Goal: Task Accomplishment & Management: Manage account settings

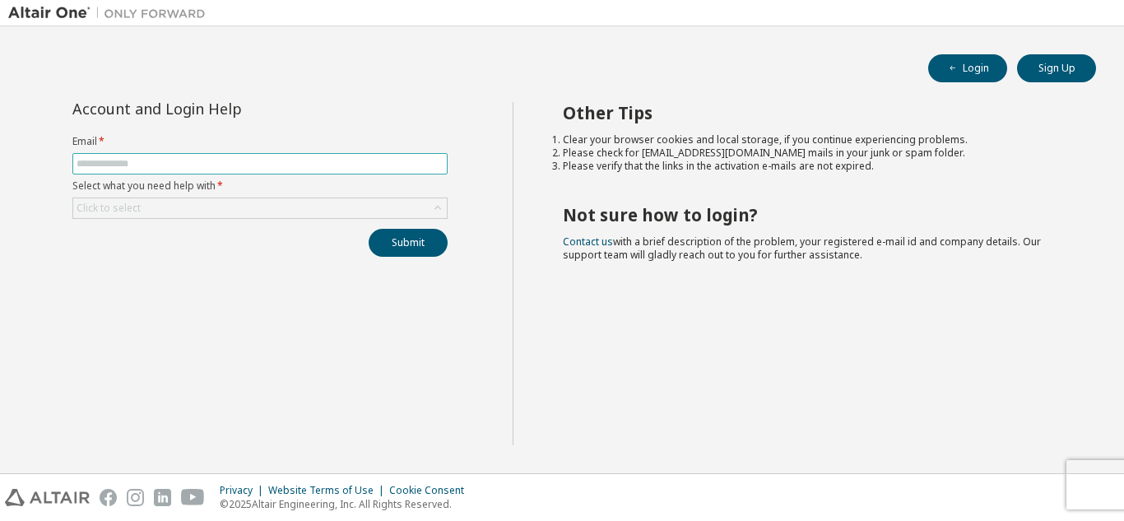
click at [339, 166] on input "text" at bounding box center [260, 163] width 367 height 13
click at [323, 150] on form "Email * Select what you need help with * Click to select" at bounding box center [259, 177] width 375 height 84
click at [619, 138] on li "Clear your browser cookies and local storage, if you continue experiencing prob…" at bounding box center [815, 139] width 504 height 13
click at [368, 154] on span at bounding box center [259, 163] width 375 height 21
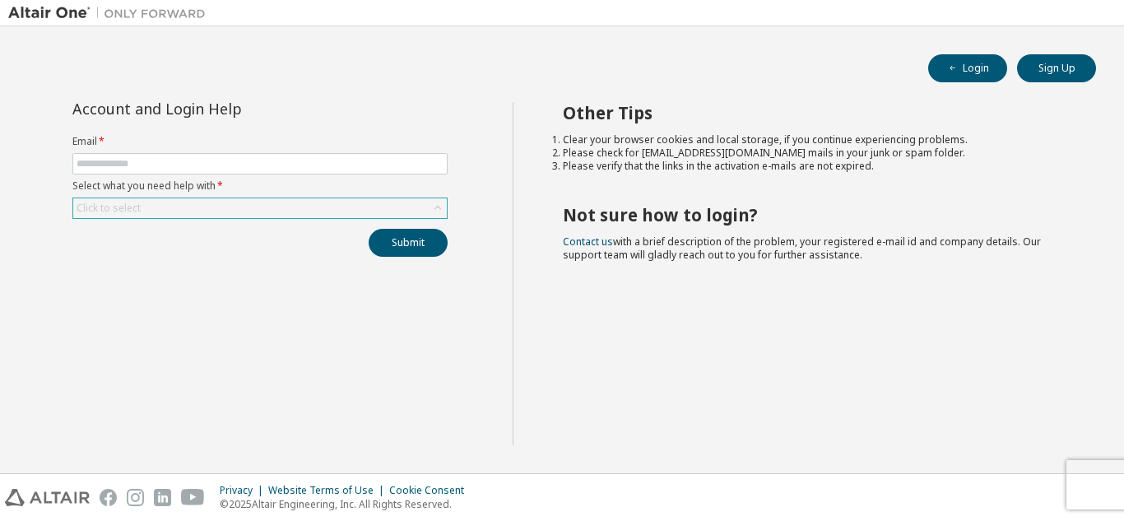
click at [312, 202] on div "Click to select" at bounding box center [260, 208] width 374 height 20
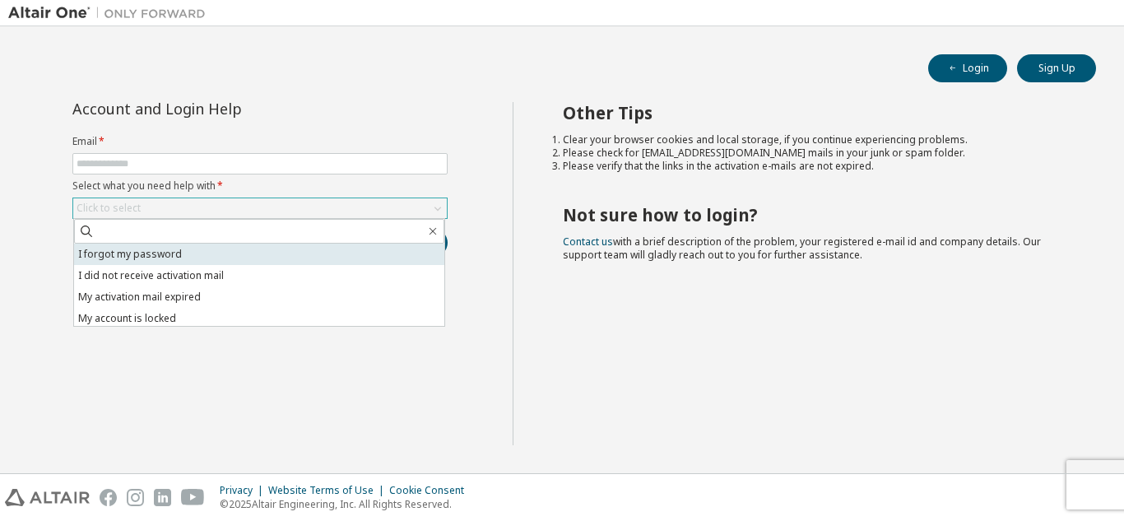
click at [248, 257] on li "I forgot my password" at bounding box center [259, 254] width 370 height 21
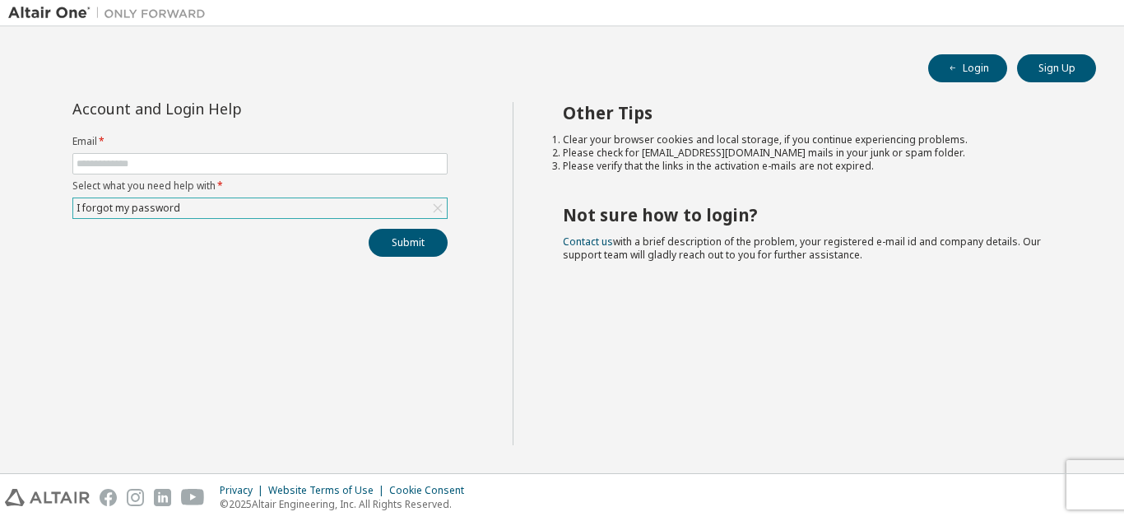
click at [224, 189] on label "Select what you need help with *" at bounding box center [259, 185] width 375 height 13
click at [212, 165] on input "text" at bounding box center [260, 163] width 367 height 13
type input "**********"
click at [400, 245] on button "Submit" at bounding box center [408, 243] width 79 height 28
click at [324, 198] on div "I forgot my password" at bounding box center [259, 208] width 375 height 21
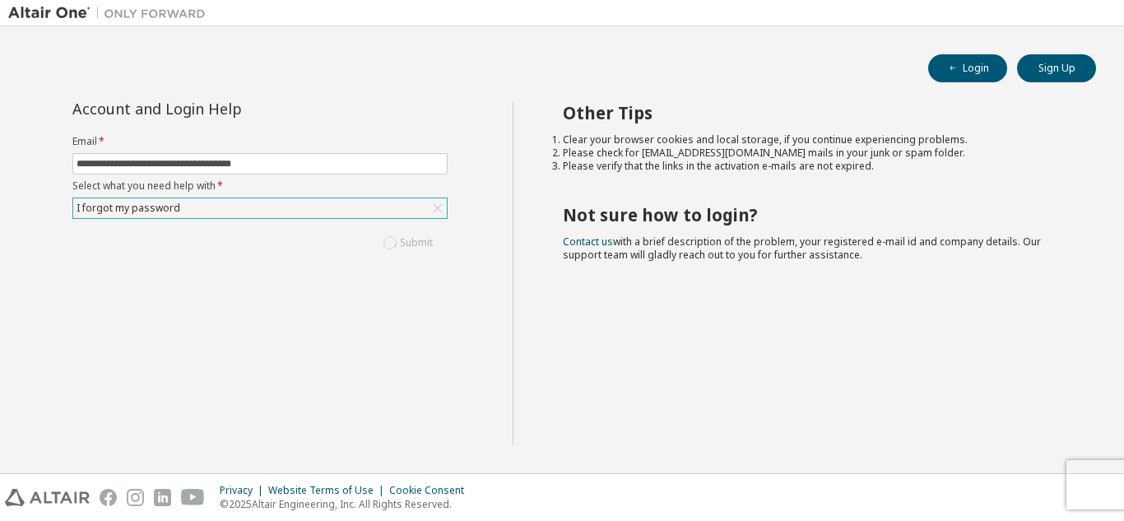
click at [315, 204] on div "I forgot my password" at bounding box center [260, 208] width 374 height 20
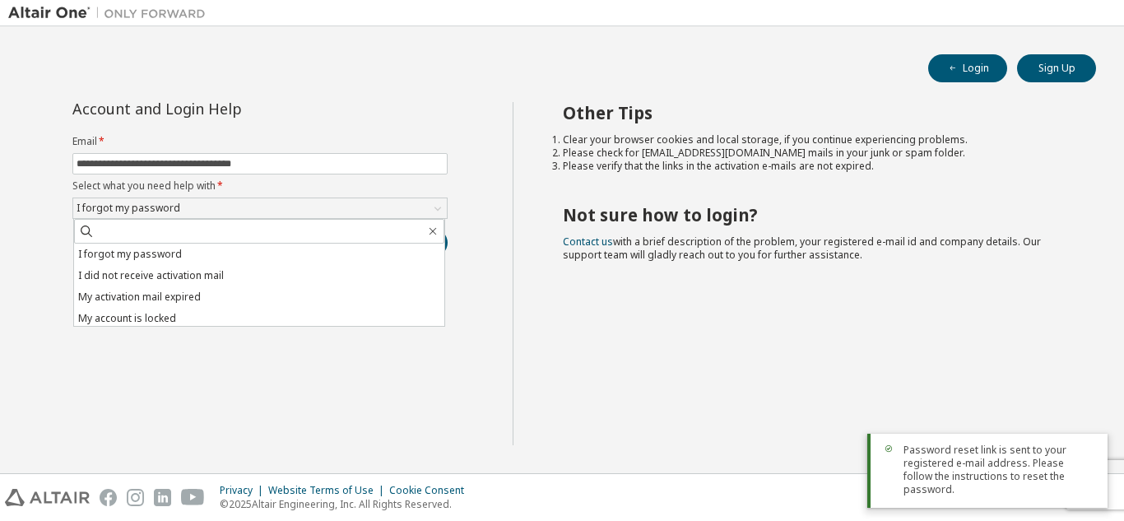
drag, startPoint x: 170, startPoint y: 321, endPoint x: 121, endPoint y: 351, distance: 57.6
click at [121, 351] on div "**********" at bounding box center [260, 273] width 504 height 343
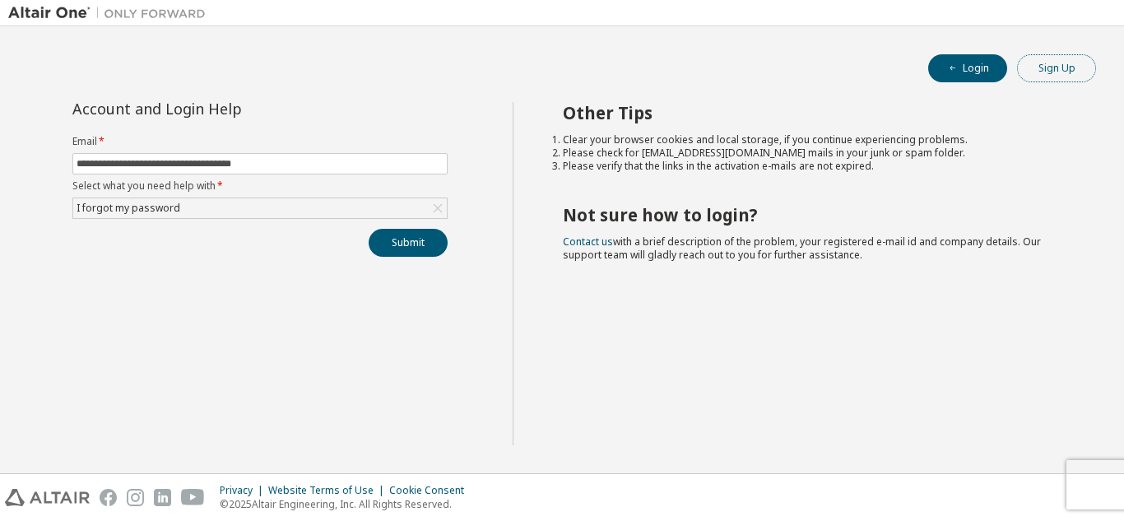
click at [1079, 61] on button "Sign Up" at bounding box center [1056, 68] width 79 height 28
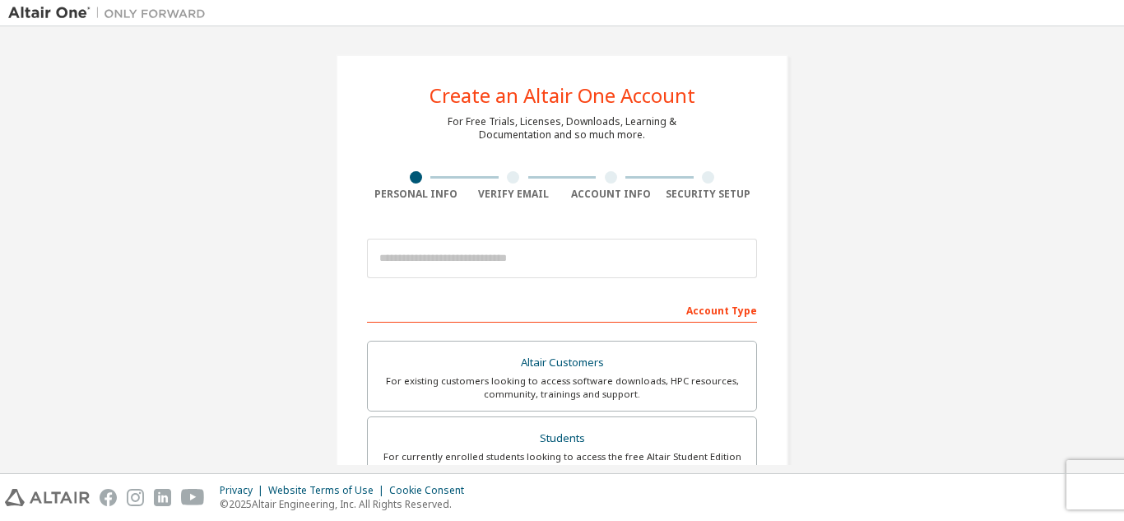
scroll to position [82, 0]
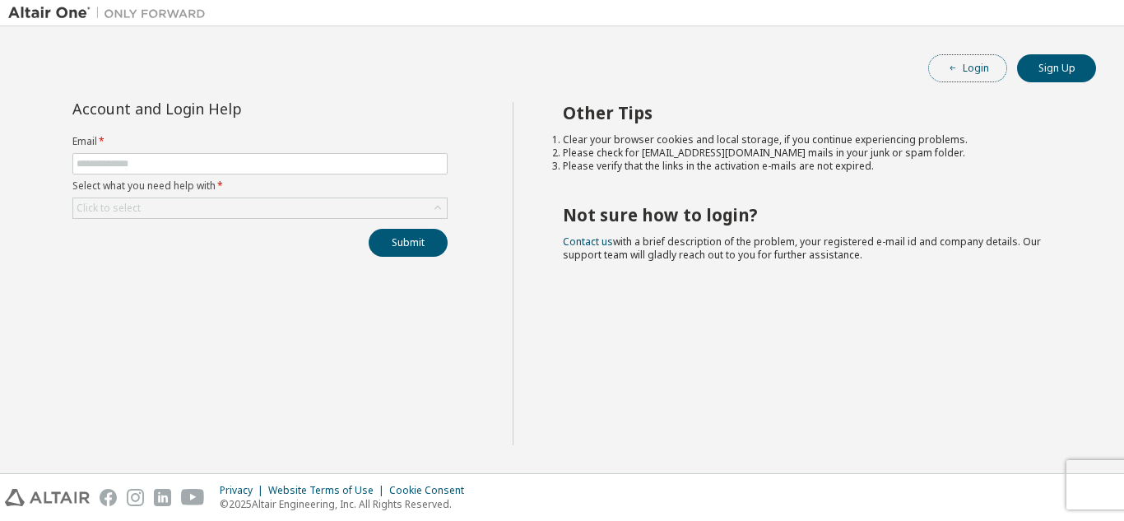
click at [982, 80] on button "Login" at bounding box center [967, 68] width 79 height 28
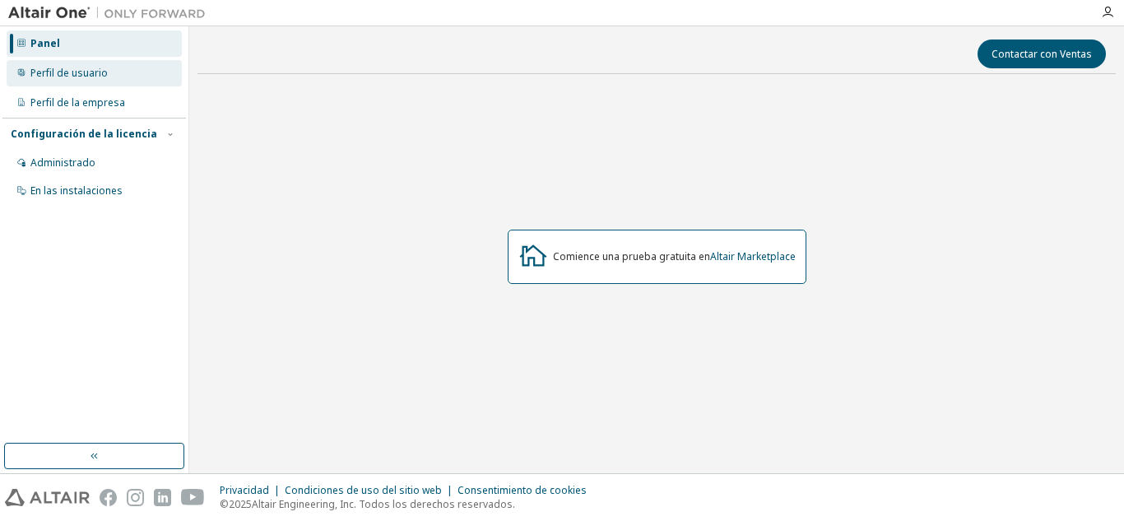
click at [107, 81] on div "Perfil de usuario" at bounding box center [94, 73] width 175 height 26
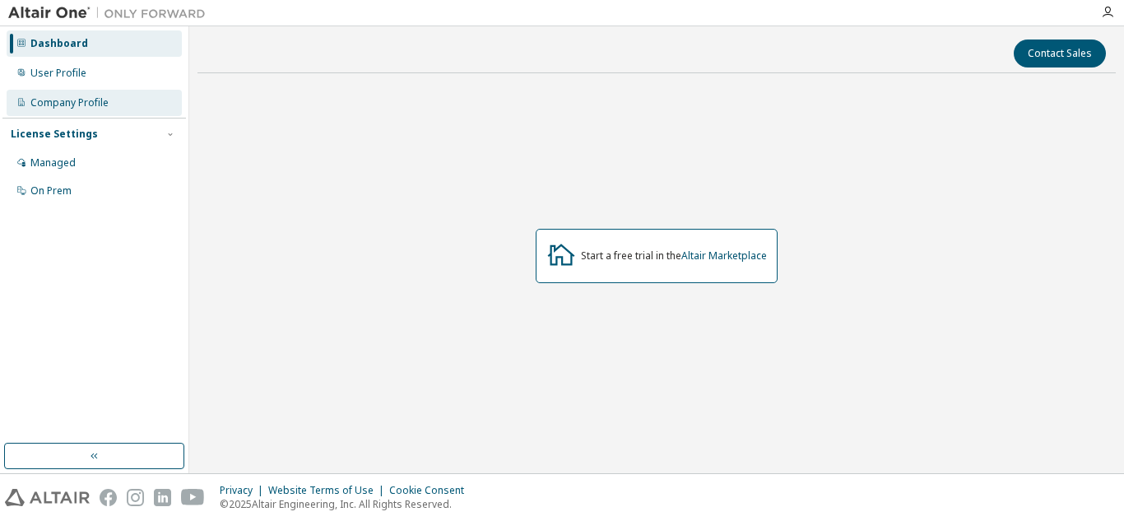
click at [95, 112] on div "Company Profile" at bounding box center [94, 103] width 175 height 26
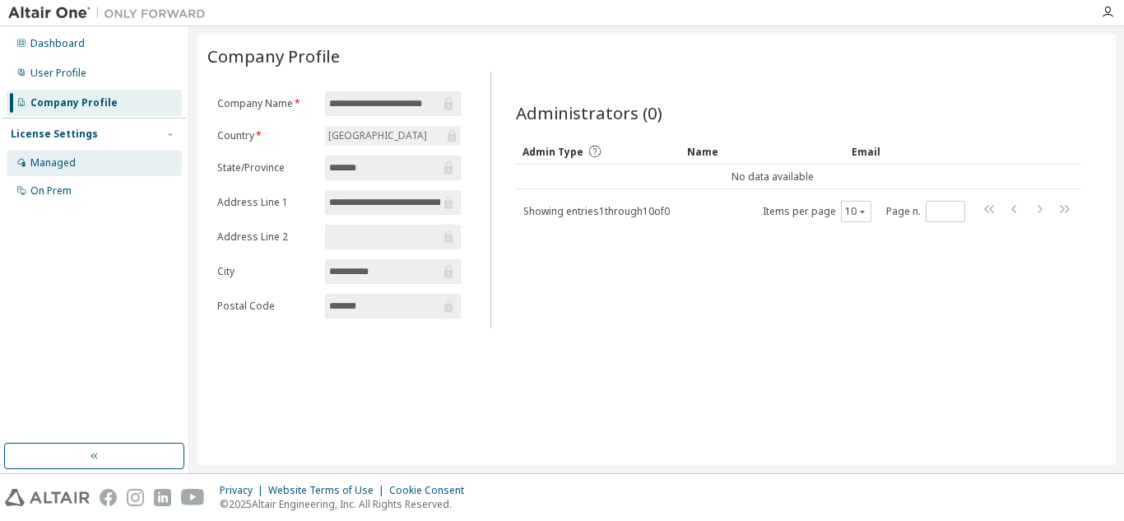
click at [75, 158] on div "Managed" at bounding box center [94, 163] width 175 height 26
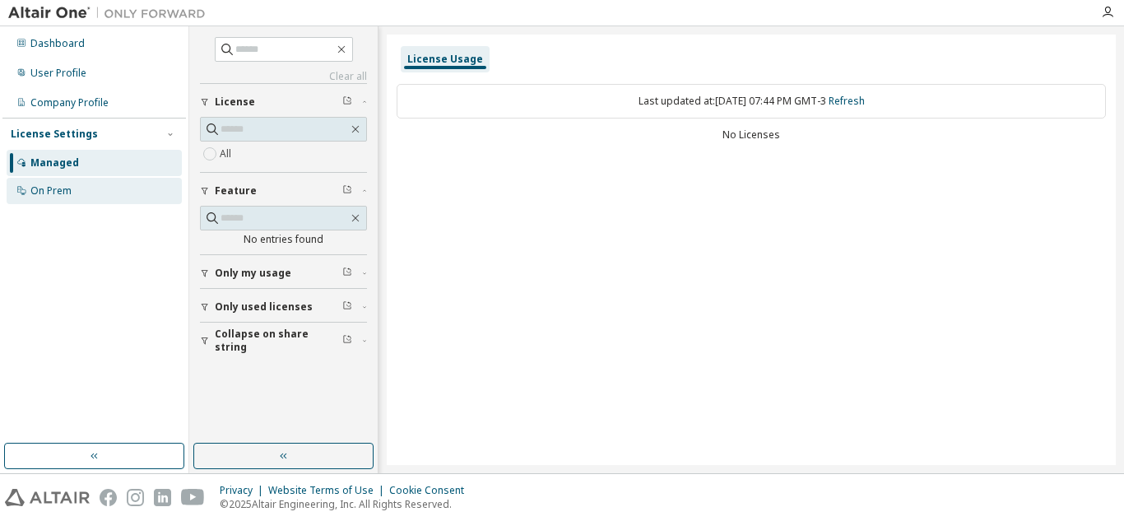
click at [80, 198] on div "On Prem" at bounding box center [94, 191] width 175 height 26
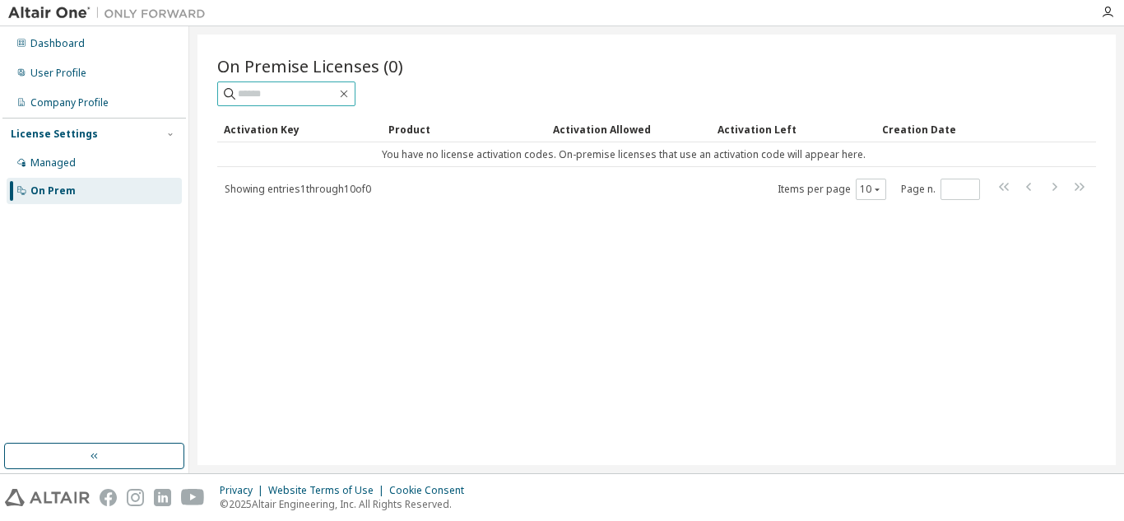
click at [272, 89] on input "text" at bounding box center [287, 94] width 99 height 16
click at [89, 49] on div "Dashboard" at bounding box center [94, 43] width 175 height 26
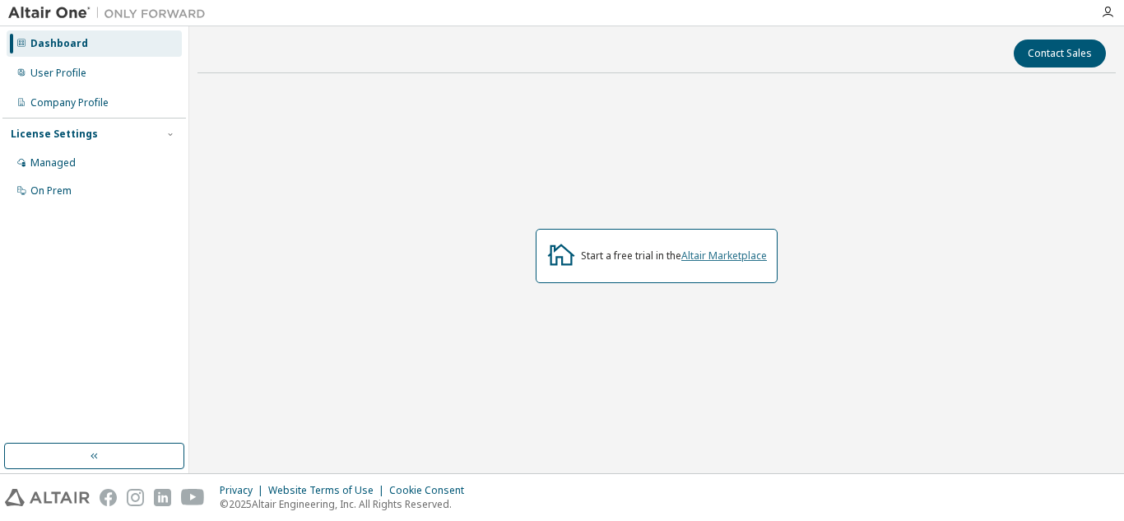
click at [714, 262] on link "Altair Marketplace" at bounding box center [724, 256] width 86 height 14
click at [67, 72] on div "User Profile" at bounding box center [58, 73] width 56 height 13
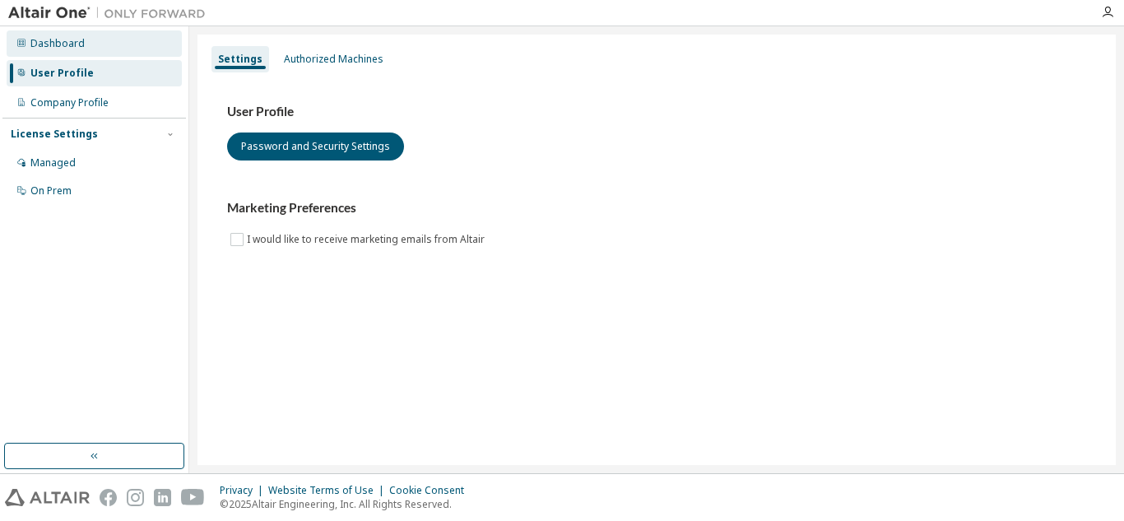
click at [133, 52] on div "Dashboard" at bounding box center [94, 43] width 175 height 26
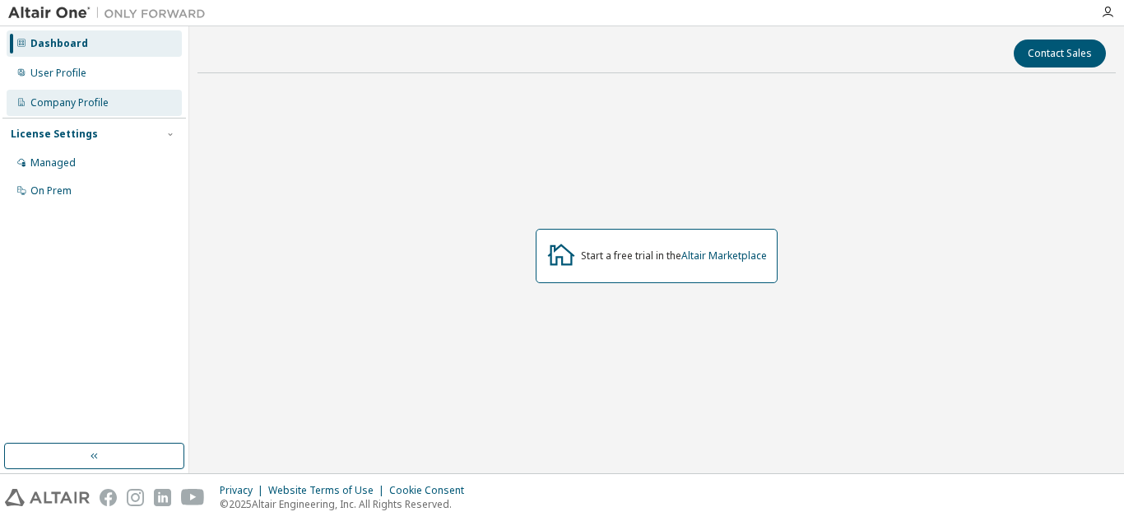
click at [137, 92] on div "Company Profile" at bounding box center [94, 103] width 175 height 26
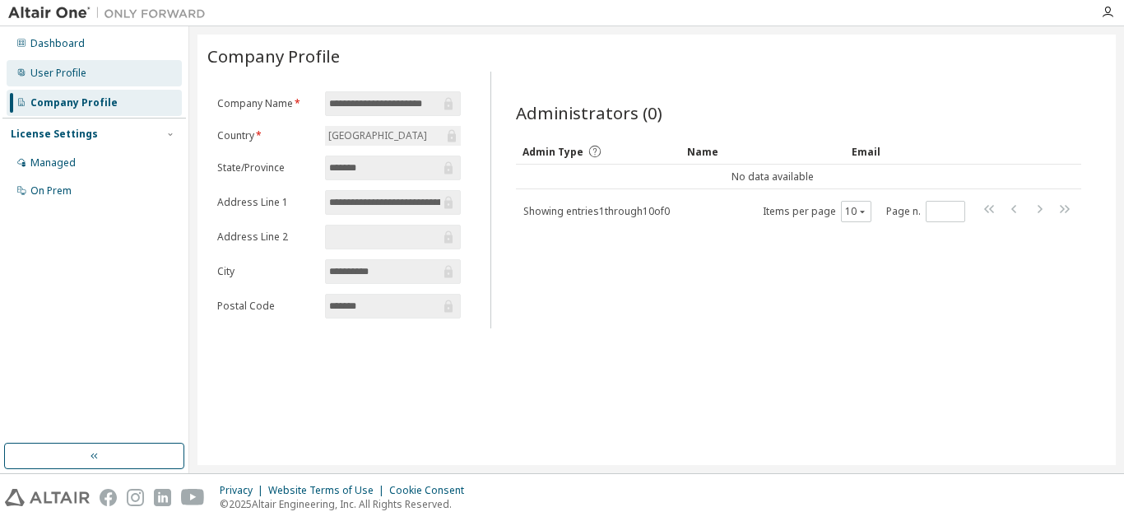
click at [66, 77] on div "User Profile" at bounding box center [58, 73] width 56 height 13
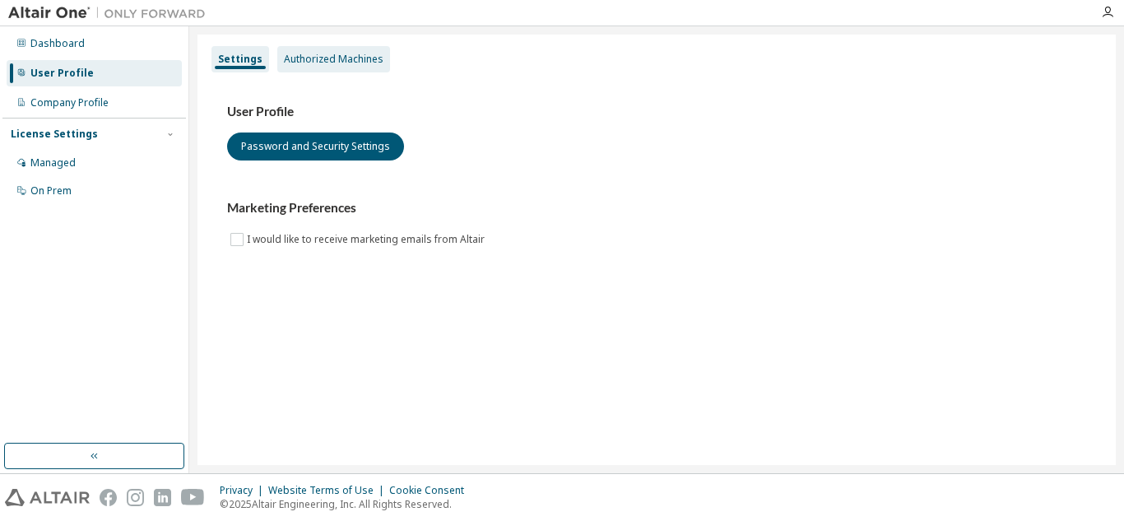
click at [284, 62] on div "Authorized Machines" at bounding box center [334, 59] width 100 height 13
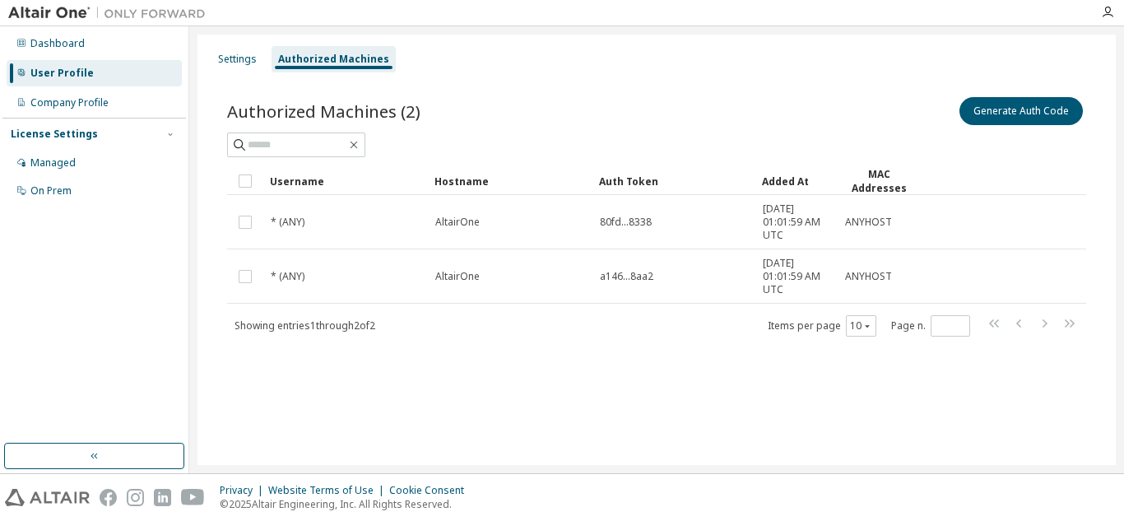
click at [86, 58] on div "Dashboard User Profile Company Profile License Settings Managed On Prem" at bounding box center [94, 117] width 184 height 177
click at [81, 54] on div "Dashboard" at bounding box center [94, 43] width 175 height 26
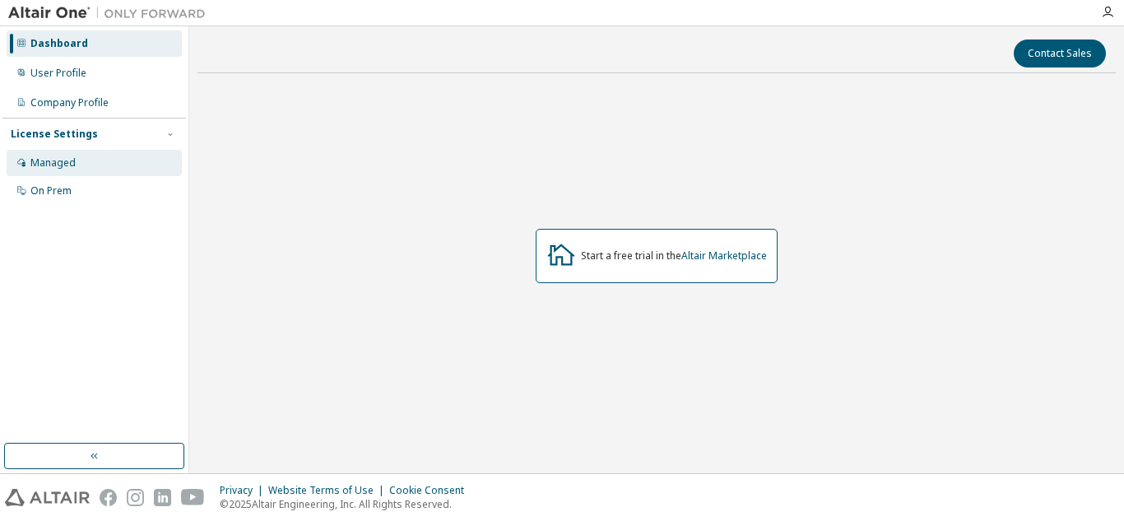
click at [82, 159] on div "Managed" at bounding box center [94, 163] width 175 height 26
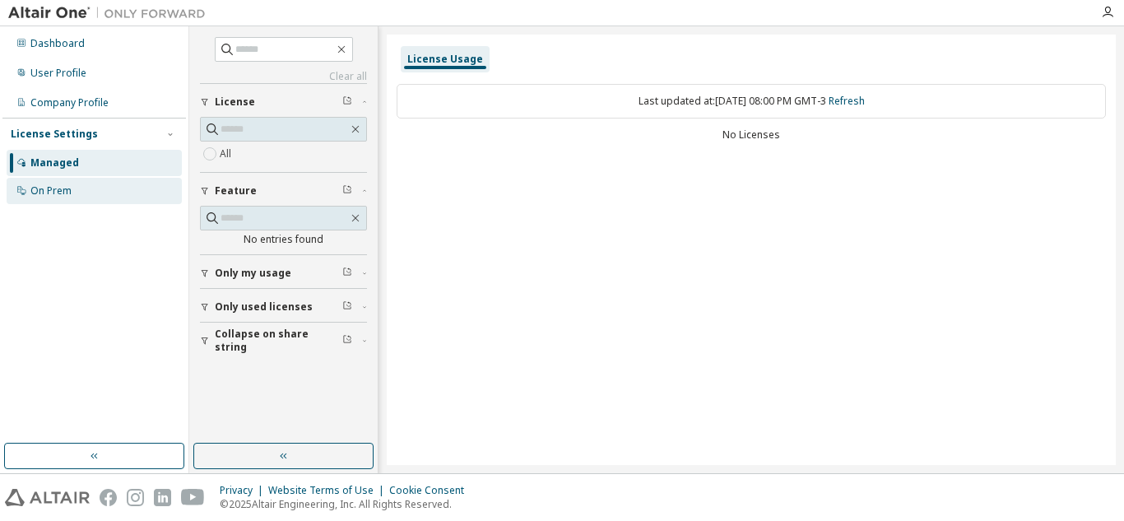
click at [96, 194] on div "On Prem" at bounding box center [94, 191] width 175 height 26
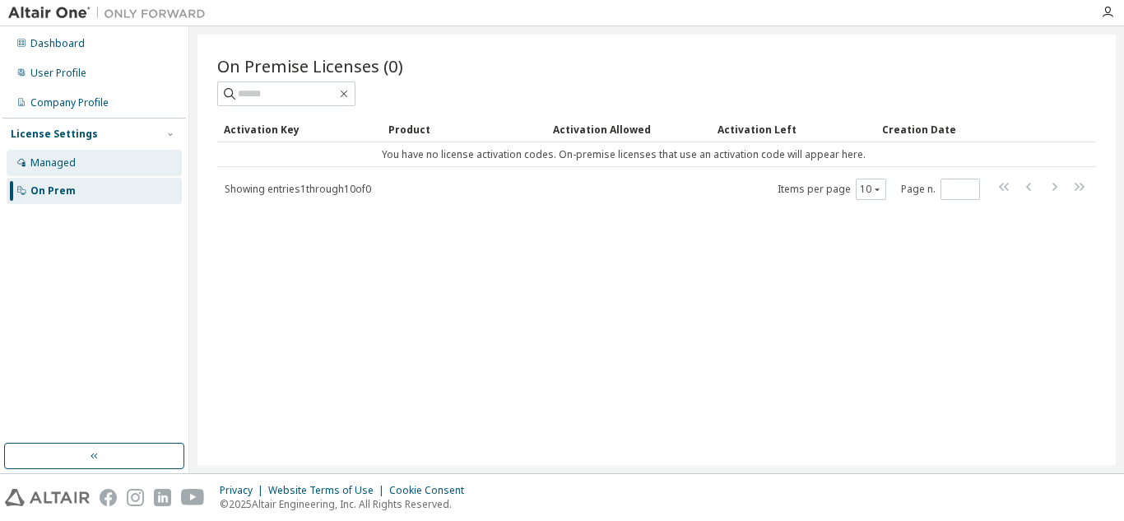
click at [94, 174] on div "Managed" at bounding box center [94, 163] width 175 height 26
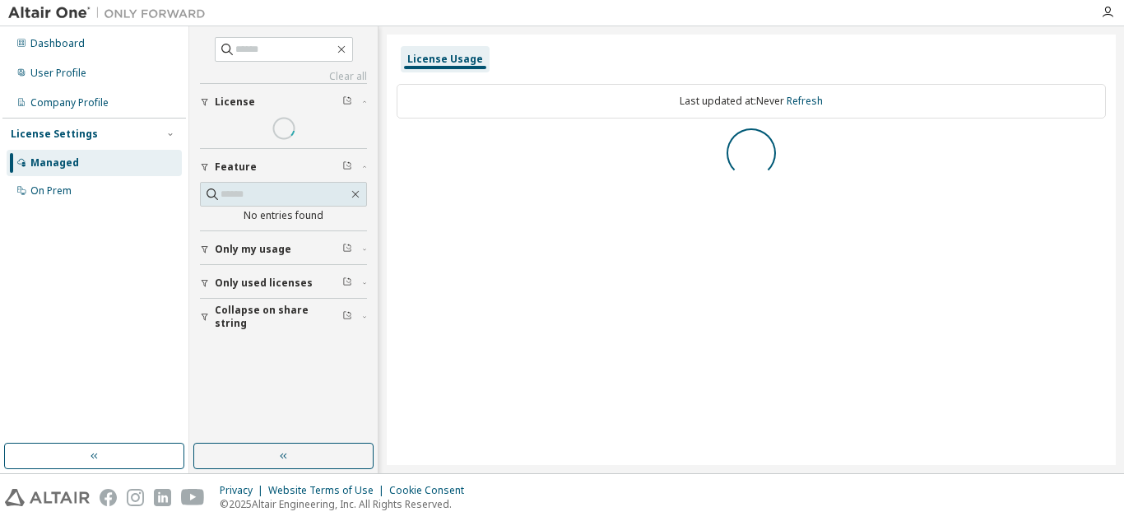
click at [73, 130] on div "License Settings" at bounding box center [54, 134] width 87 height 13
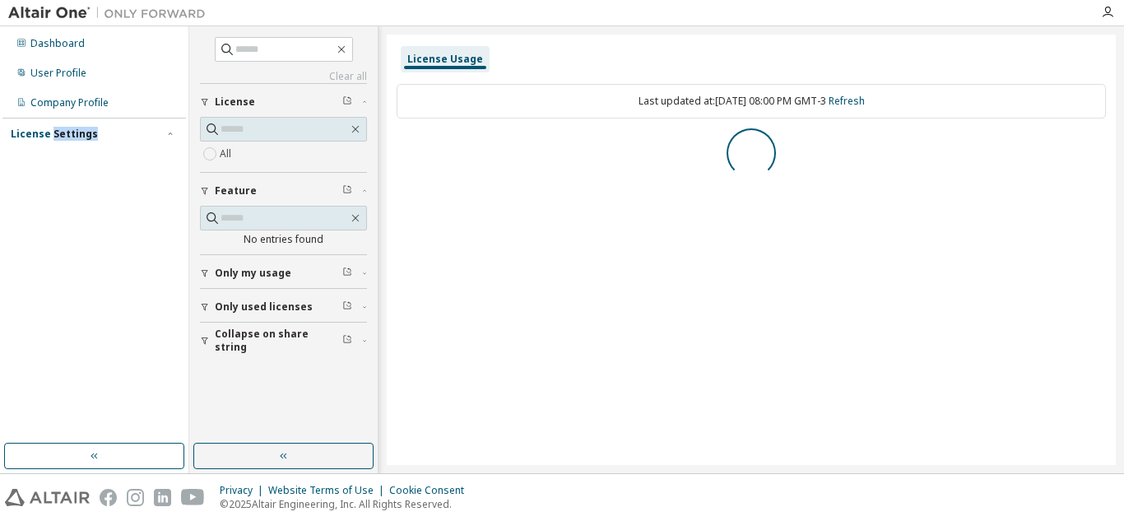
click at [73, 130] on div "License Settings" at bounding box center [54, 134] width 87 height 13
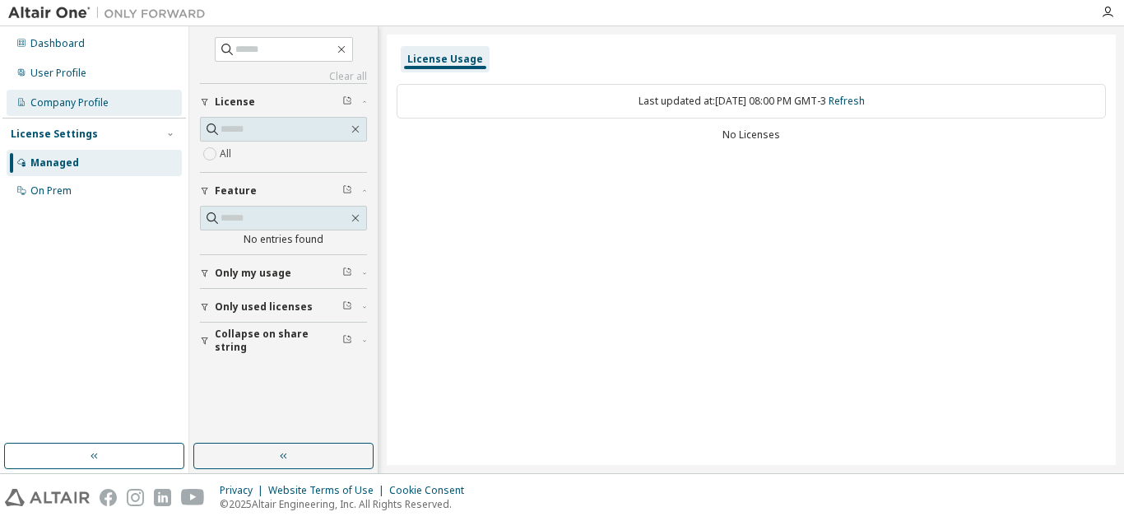
click at [109, 94] on div "Company Profile" at bounding box center [94, 103] width 175 height 26
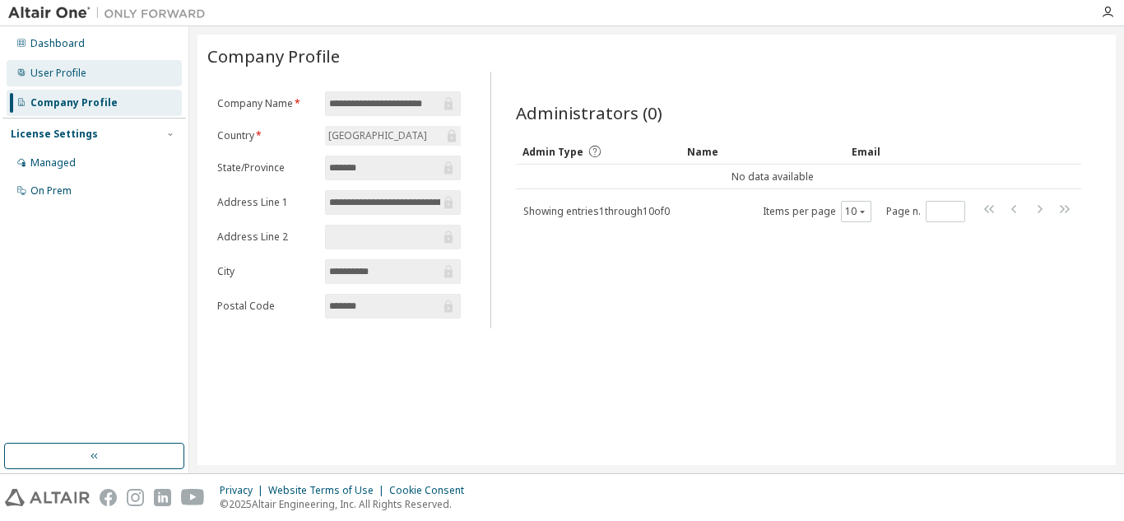
click at [129, 85] on div "User Profile" at bounding box center [94, 73] width 175 height 26
